Goal: Information Seeking & Learning: Learn about a topic

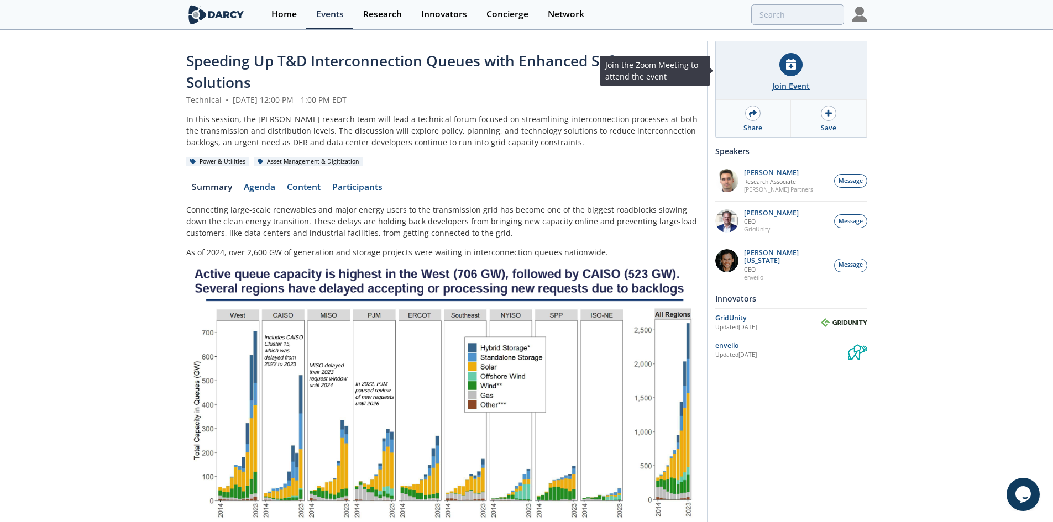
click at [796, 66] on icon at bounding box center [791, 65] width 10 height 12
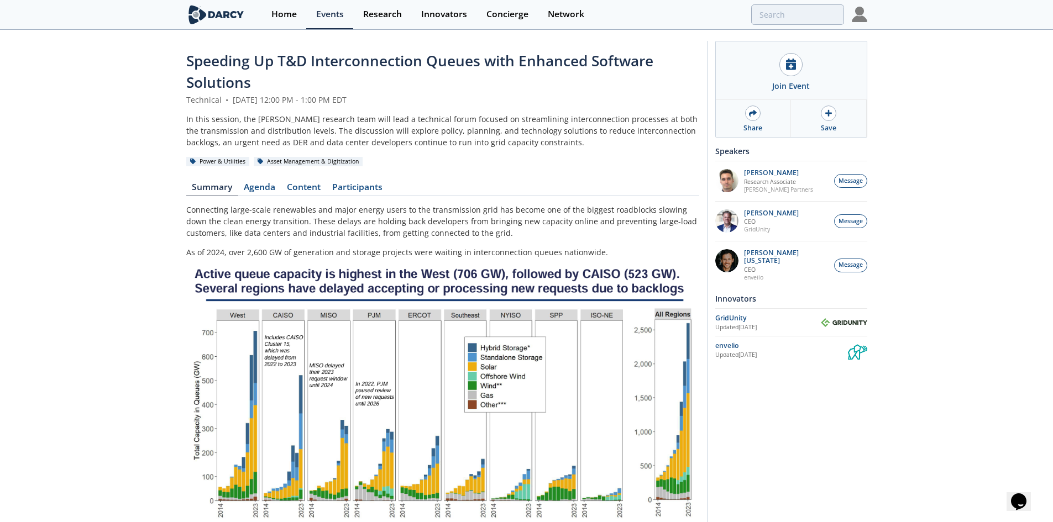
click at [911, 103] on div "Speeding Up T&D Interconnection Queues with Enhanced Software Solutions Technic…" at bounding box center [526, 481] width 1053 height 900
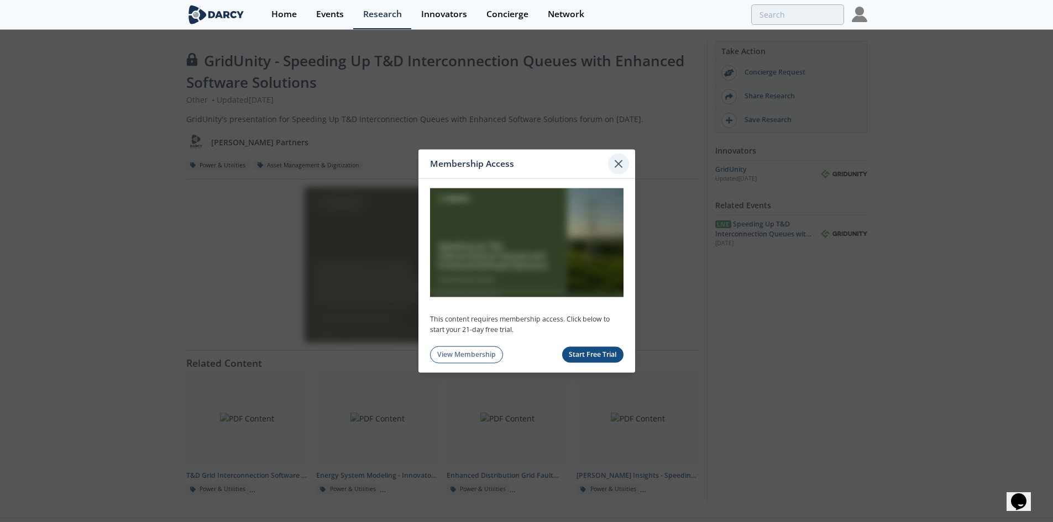
click at [616, 160] on icon at bounding box center [618, 163] width 7 height 7
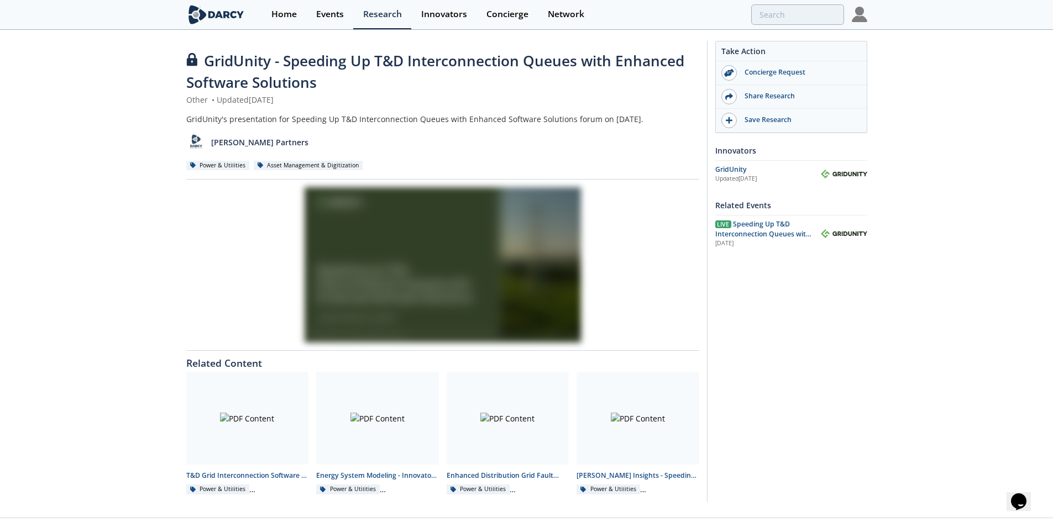
click at [858, 17] on img at bounding box center [859, 14] width 15 height 15
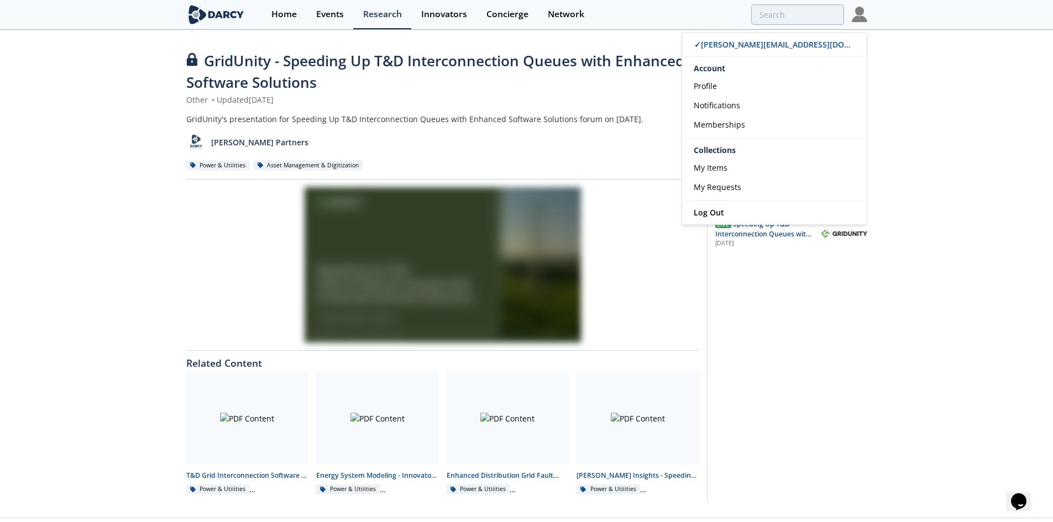
click at [983, 95] on div "GridUnity - Speeding Up T&D Interconnection Queues with Enhanced Software Solut…" at bounding box center [526, 274] width 1053 height 487
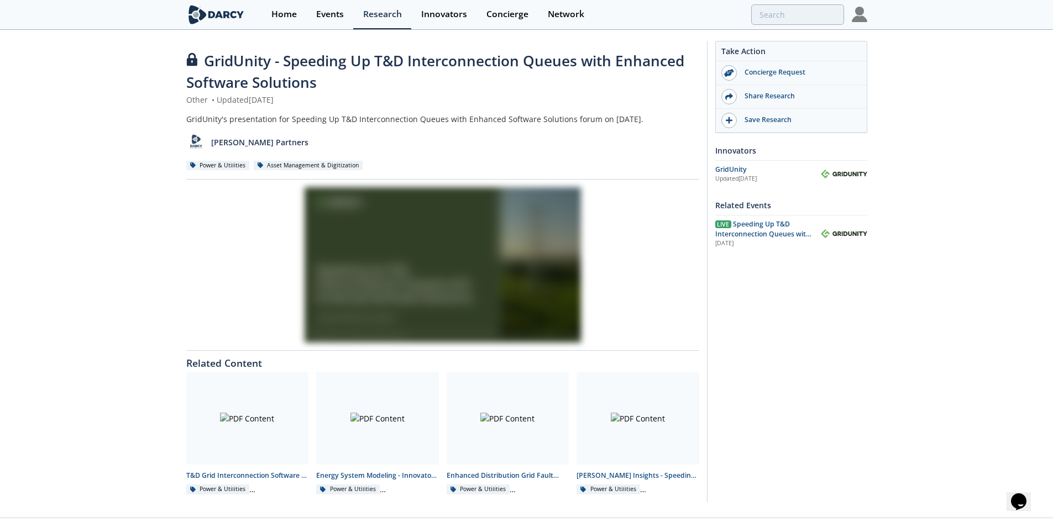
click at [533, 258] on div at bounding box center [442, 264] width 513 height 155
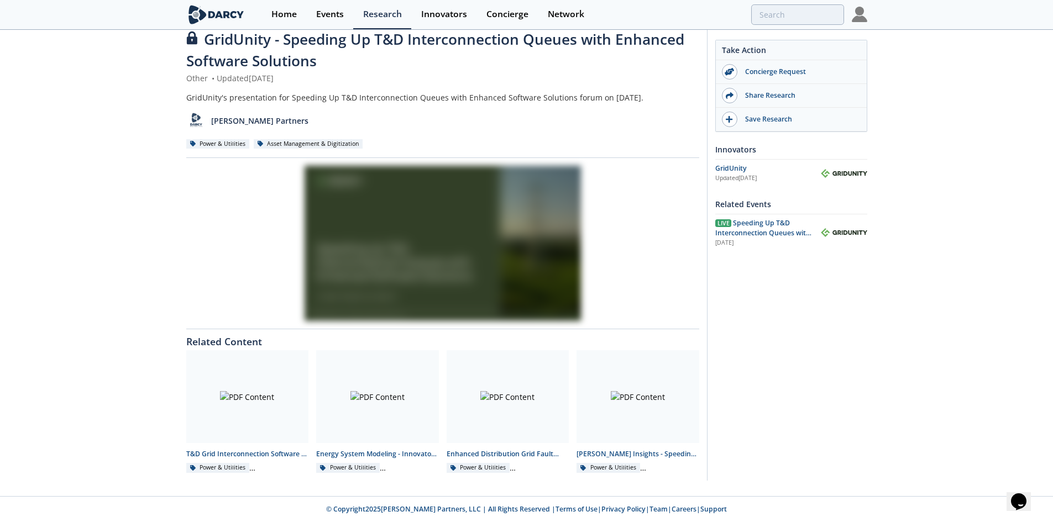
click at [483, 205] on div at bounding box center [442, 243] width 513 height 155
click at [292, 409] on div at bounding box center [247, 396] width 123 height 93
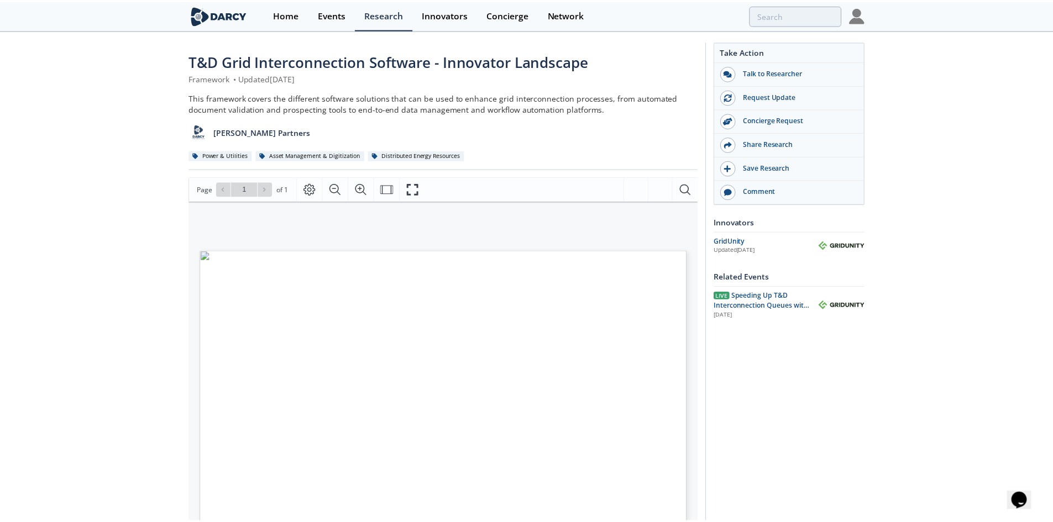
scroll to position [22, 0]
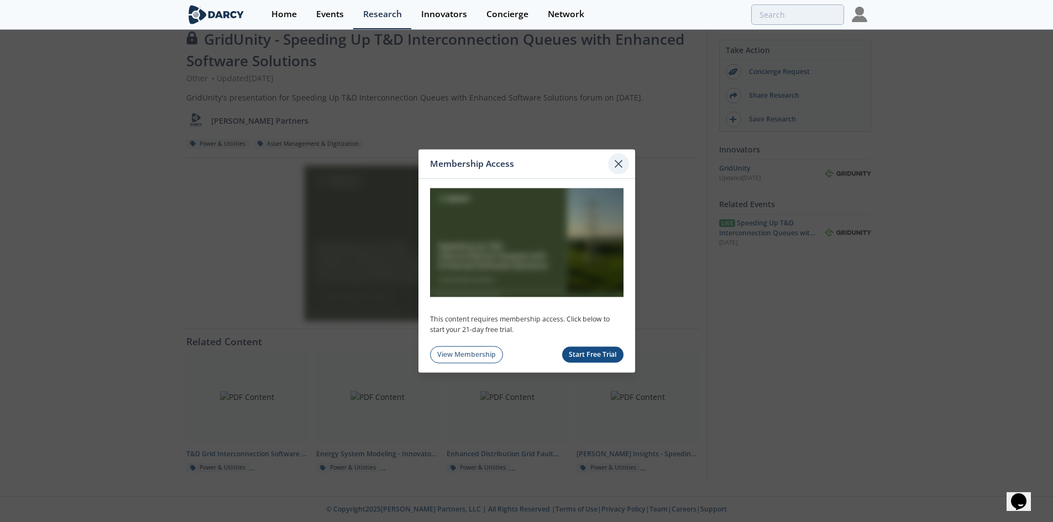
click at [618, 155] on div at bounding box center [618, 163] width 21 height 21
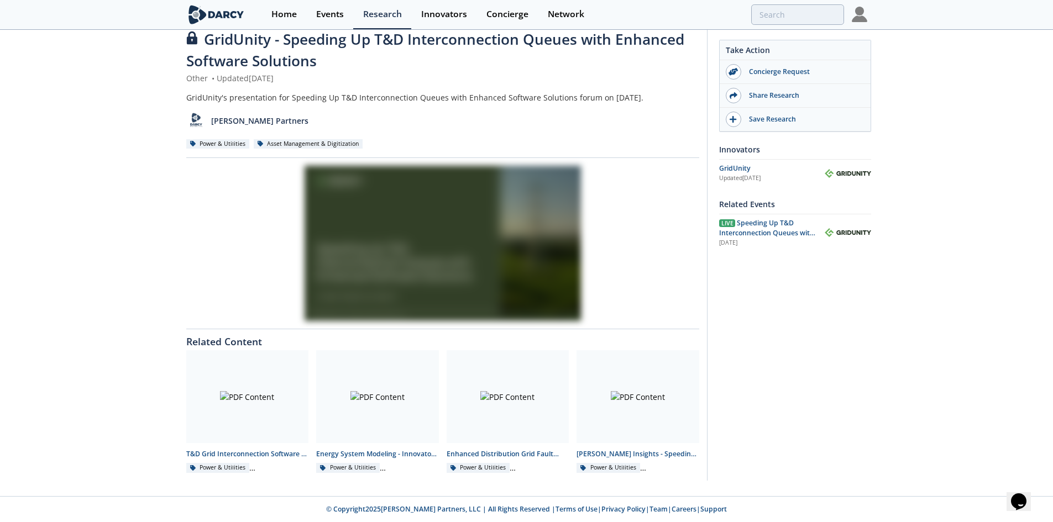
click at [393, 256] on div at bounding box center [442, 243] width 513 height 155
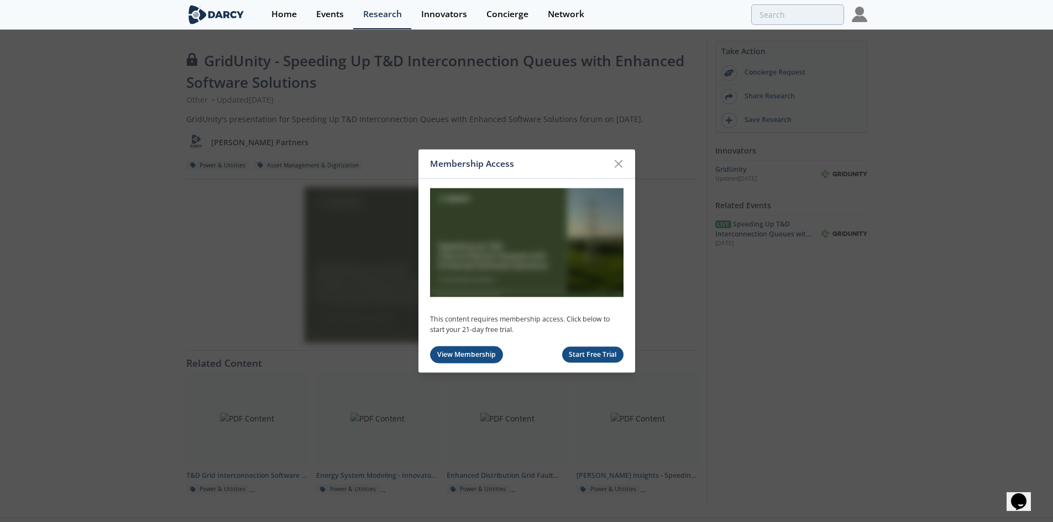
click at [479, 355] on link "View Membership" at bounding box center [467, 355] width 74 height 17
click at [619, 158] on icon at bounding box center [618, 163] width 13 height 13
